Goal: Task Accomplishment & Management: Use online tool/utility

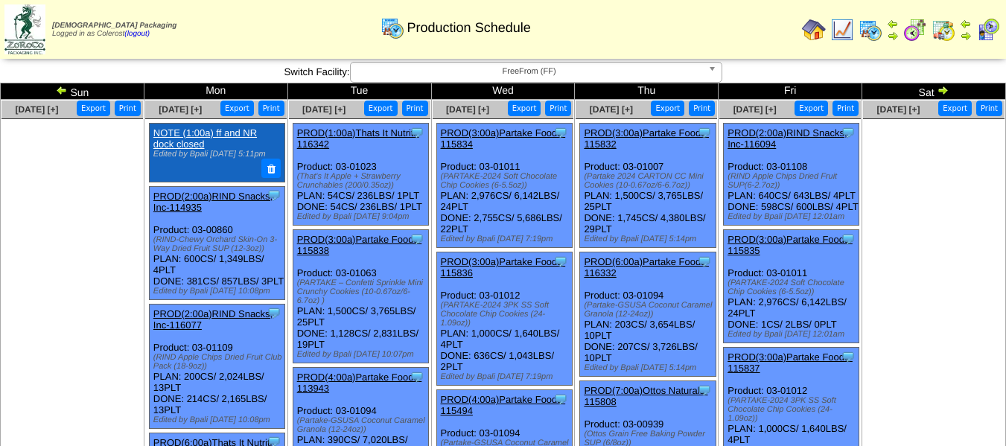
click at [508, 68] on span "FreeFrom (FF)" at bounding box center [529, 72] width 345 height 18
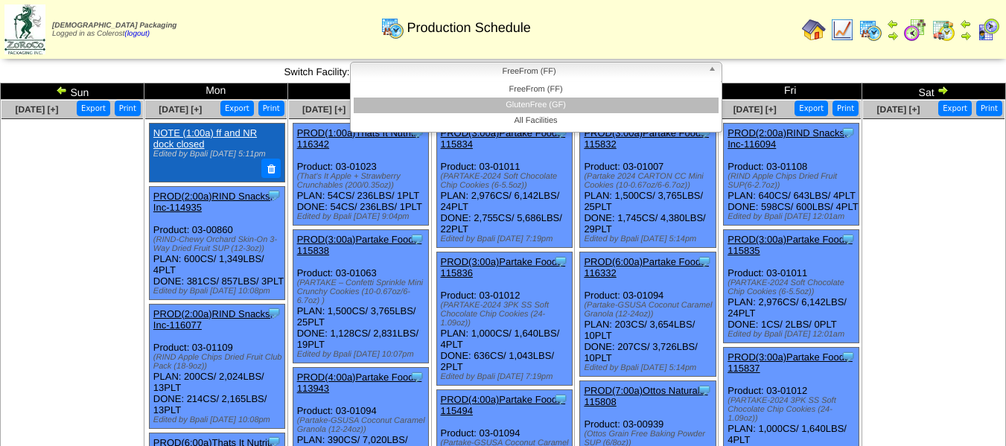
click at [512, 103] on li "GlutenFree (GF)" at bounding box center [536, 106] width 365 height 16
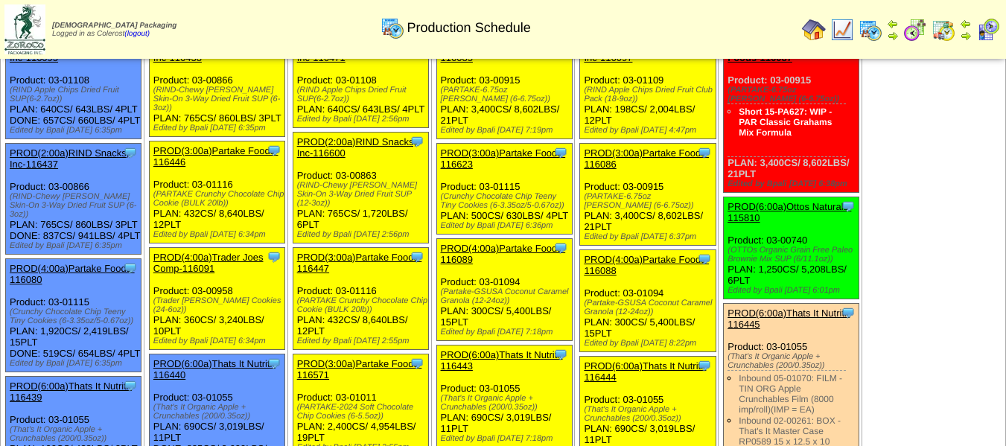
scroll to position [893, 0]
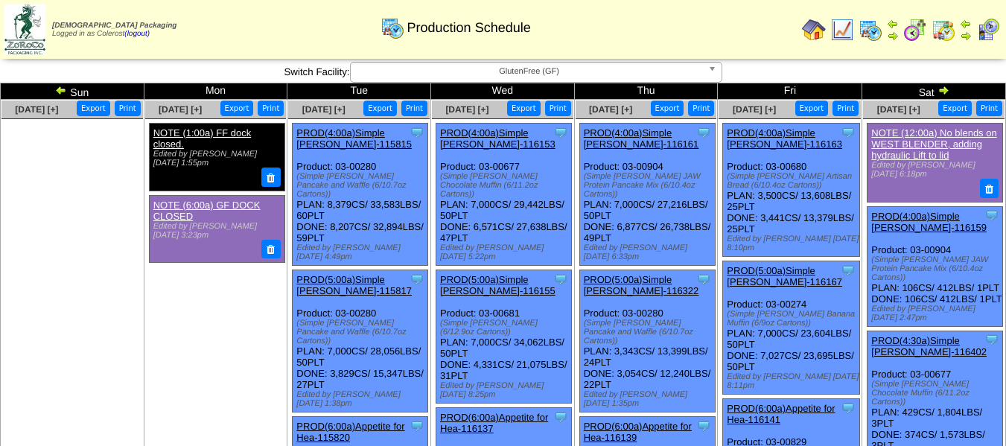
click at [669, 108] on button "Export" at bounding box center [667, 108] width 33 height 16
click at [810, 110] on button "Export" at bounding box center [811, 108] width 33 height 16
